Goal: Task Accomplishment & Management: Manage account settings

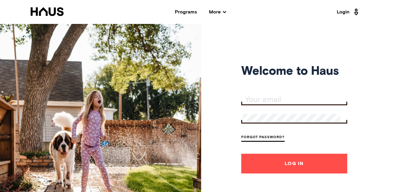
type input "[EMAIL_ADDRESS][DOMAIN_NAME]"
click at [306, 165] on button "Log In" at bounding box center [294, 164] width 106 height 20
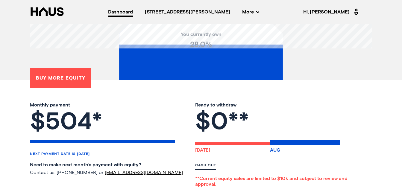
scroll to position [144, 0]
